Goal: Information Seeking & Learning: Learn about a topic

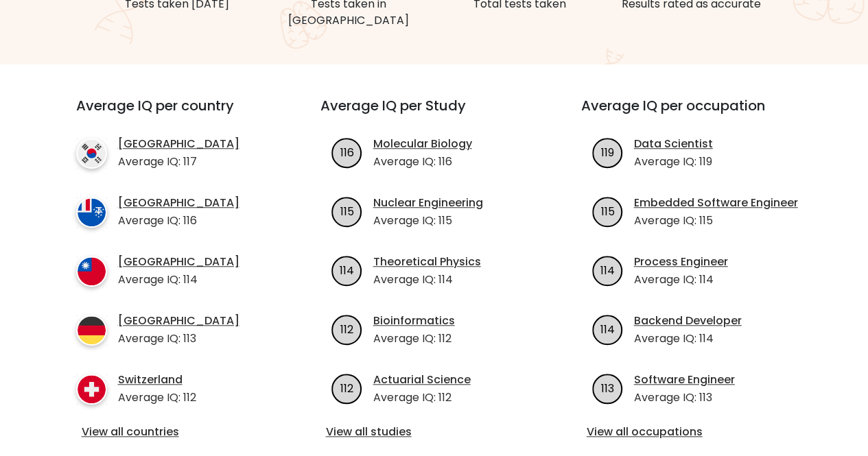
scroll to position [435, 0]
click at [175, 424] on link "View all countries" at bounding box center [174, 432] width 184 height 16
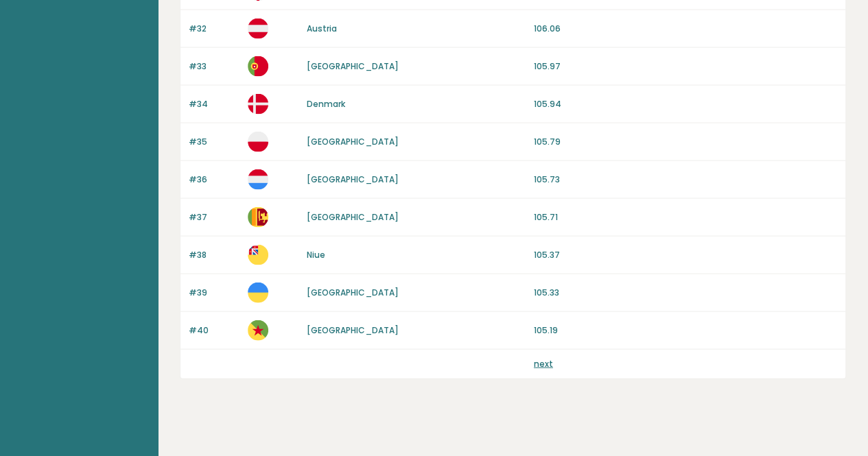
scroll to position [1331, 0]
click at [545, 357] on link "next" at bounding box center [543, 363] width 19 height 12
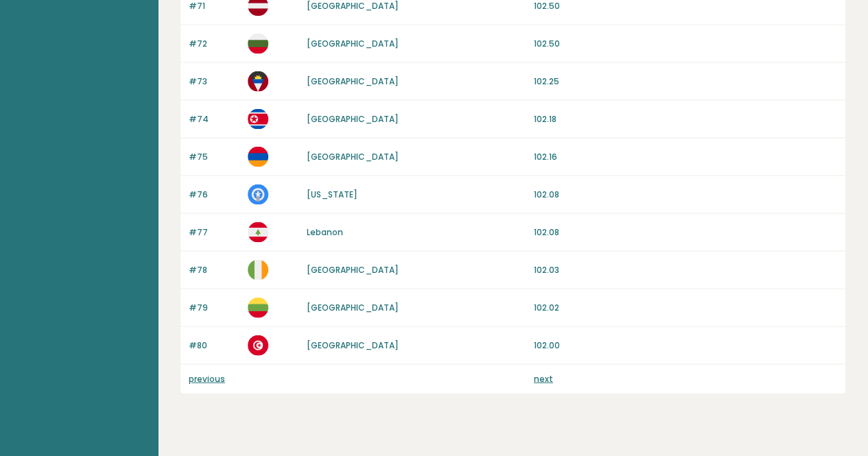
scroll to position [1331, 0]
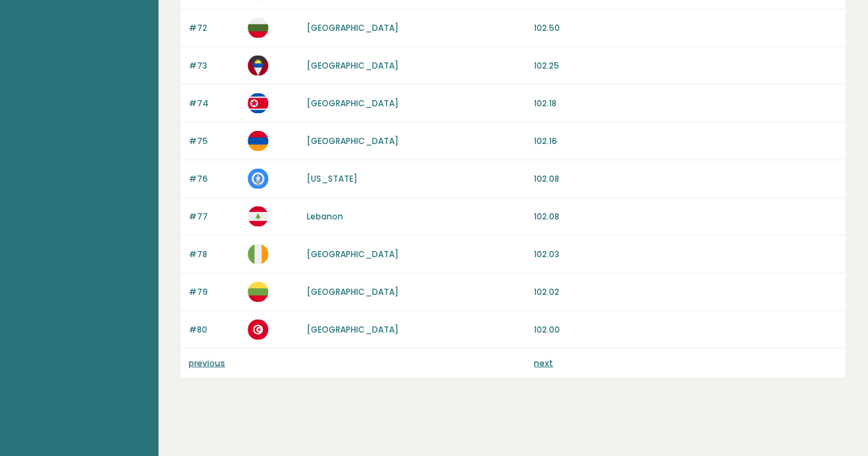
click at [580, 324] on p "102.00" at bounding box center [685, 330] width 303 height 12
click at [536, 357] on link "next" at bounding box center [543, 363] width 19 height 12
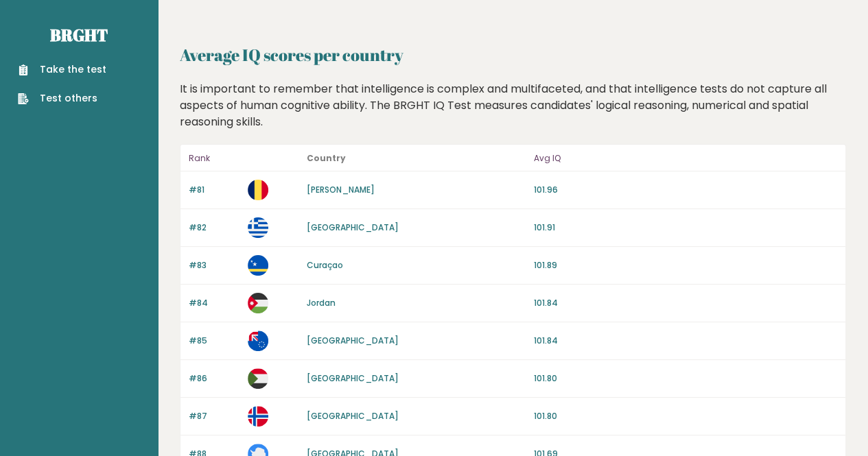
scroll to position [861, 0]
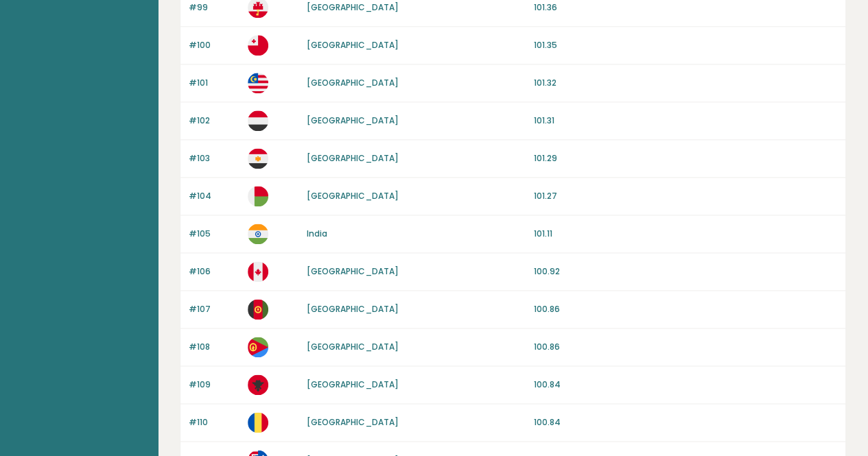
click at [540, 230] on p "101.11" at bounding box center [685, 234] width 303 height 12
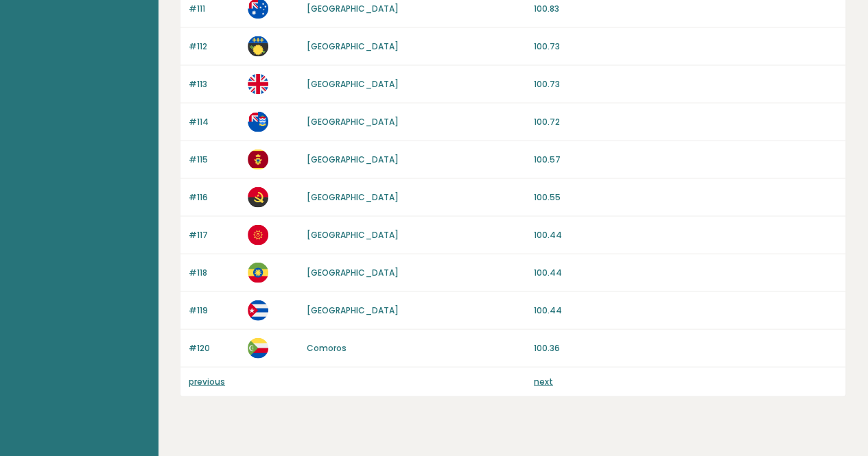
scroll to position [1331, 0]
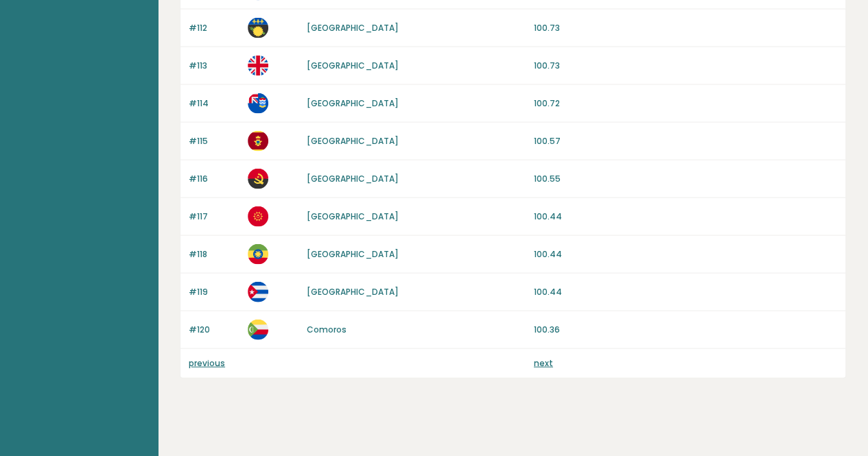
click at [198, 359] on p "previous" at bounding box center [214, 363] width 51 height 12
click at [201, 357] on link "previous" at bounding box center [207, 363] width 36 height 12
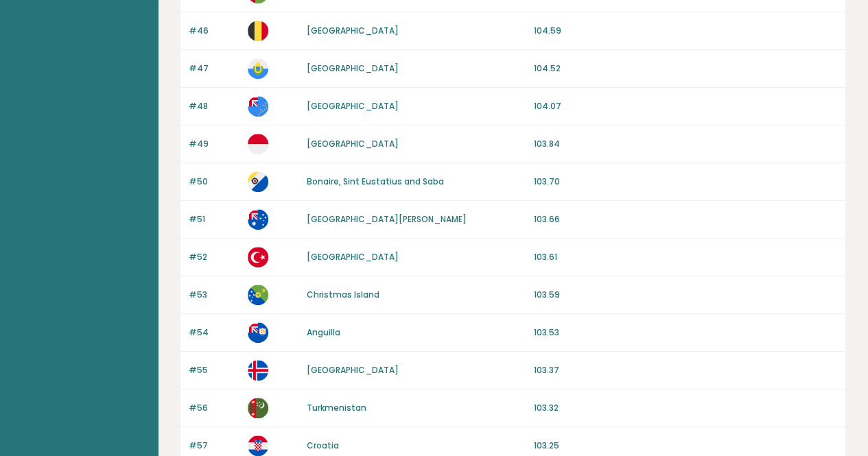
scroll to position [1331, 0]
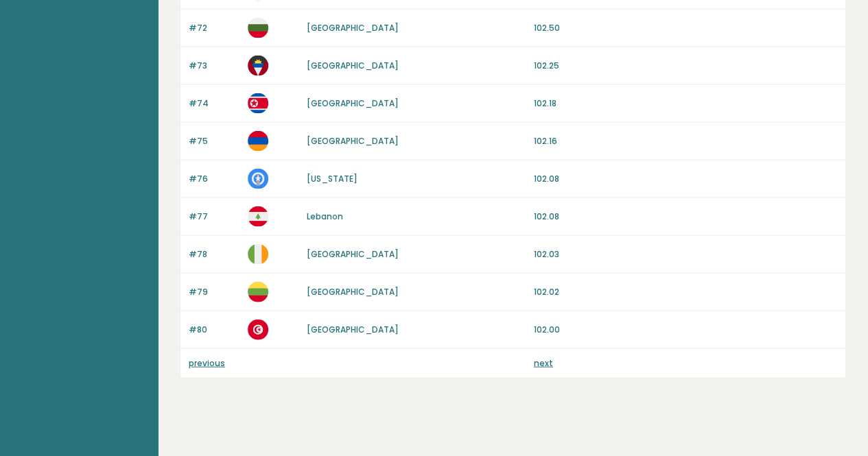
click at [211, 357] on link "previous" at bounding box center [207, 363] width 36 height 12
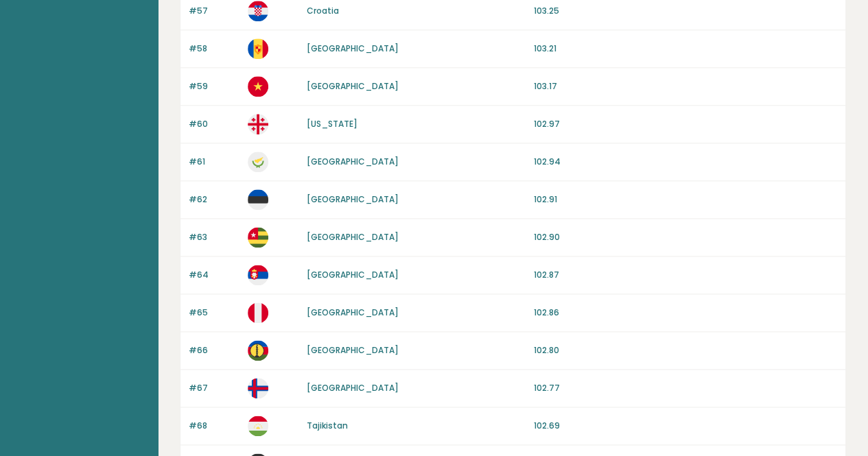
scroll to position [599, 0]
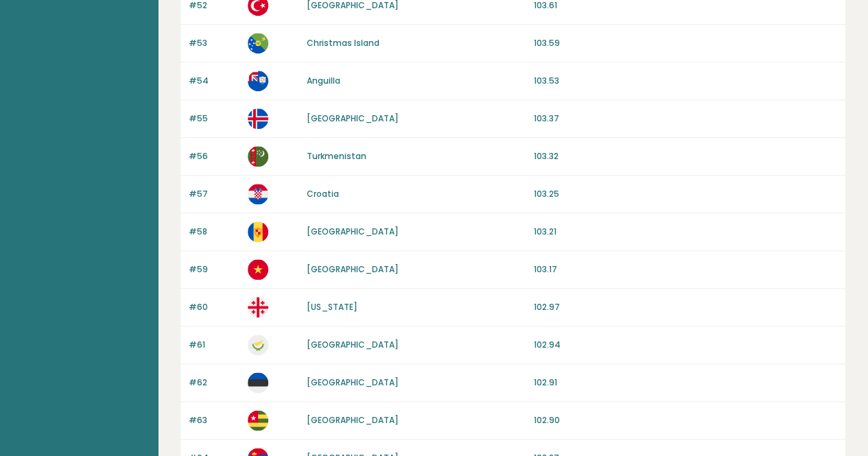
drag, startPoint x: 136, startPoint y: 357, endPoint x: 138, endPoint y: 272, distance: 85.1
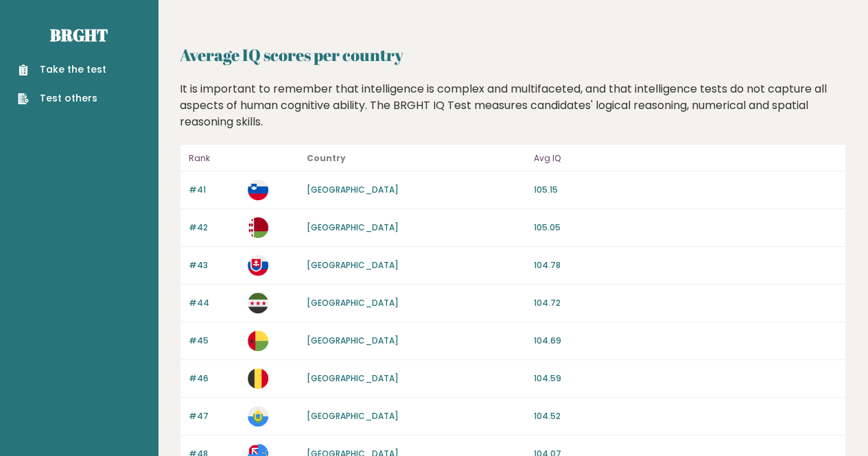
click at [106, 20] on nav "Brght Take the test Test others" at bounding box center [79, 54] width 136 height 109
click at [100, 28] on link "Brght" at bounding box center [79, 35] width 58 height 22
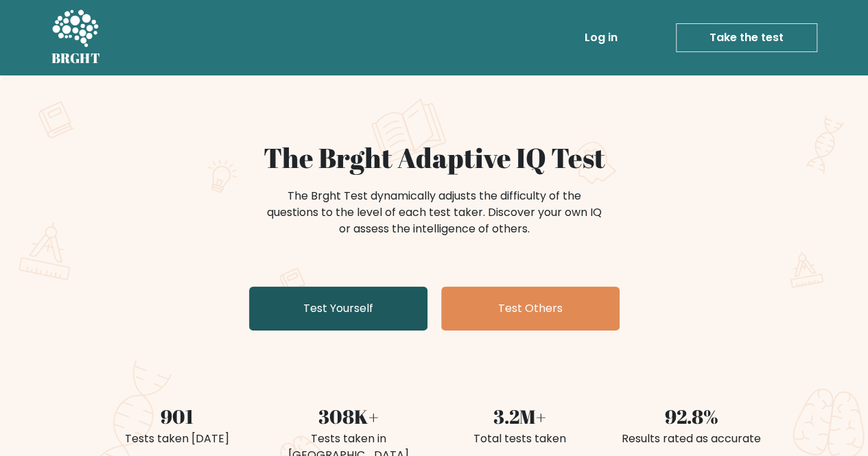
click at [366, 293] on link "Test Yourself" at bounding box center [338, 309] width 178 height 44
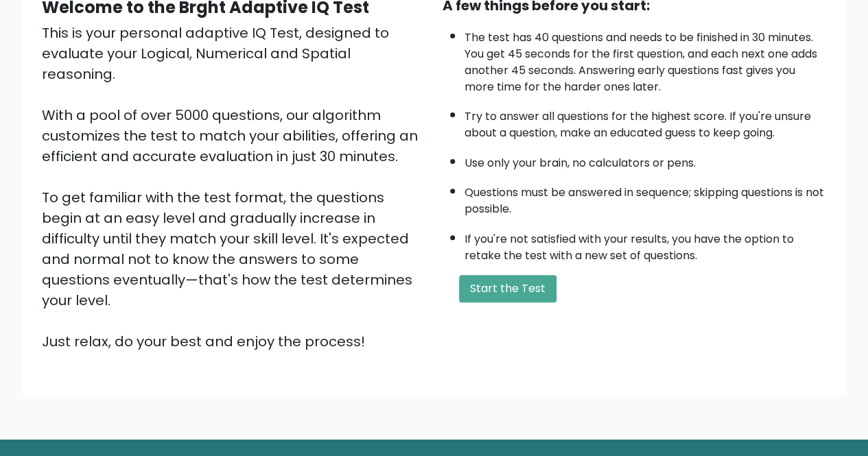
scroll to position [171, 0]
